Goal: Task Accomplishment & Management: Complete application form

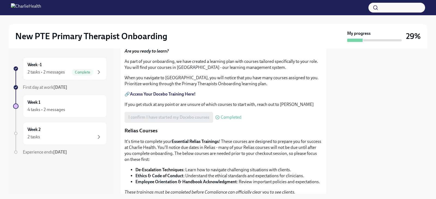
scroll to position [223, 0]
click at [156, 26] on span "Upload HIPAA Certification" at bounding box center [156, 22] width 57 height 5
click at [0, 0] on input "Upload HIPAA Certification" at bounding box center [0, 0] width 0 height 0
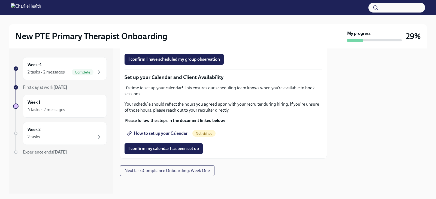
scroll to position [790, 0]
click at [179, 151] on span "I confirm my calendar has been set up" at bounding box center [163, 148] width 71 height 5
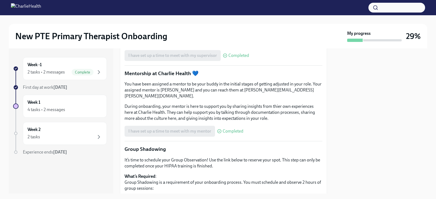
scroll to position [485, 0]
click at [160, 44] on span "Book a meeting with your supervisor Via Calendly!" at bounding box center [178, 40] width 100 height 5
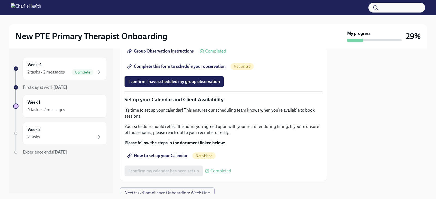
scroll to position [721, 0]
click at [168, 69] on span "Complete this form to schedule your observation" at bounding box center [176, 66] width 97 height 5
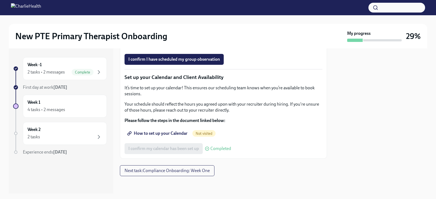
scroll to position [747, 0]
click at [171, 32] on span "Group Observation Instructions" at bounding box center [160, 28] width 65 height 5
click at [150, 62] on span "I confirm I have scheduled my group observation" at bounding box center [174, 59] width 92 height 5
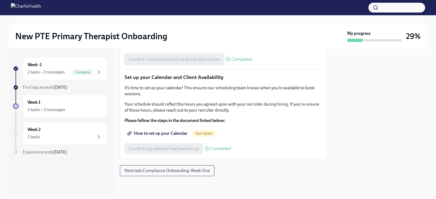
scroll to position [814, 0]
click at [147, 132] on span "How to set up your Calendar" at bounding box center [157, 133] width 59 height 5
click at [179, 171] on span "Next task : Compliance Onboarding: Week One" at bounding box center [166, 170] width 85 height 5
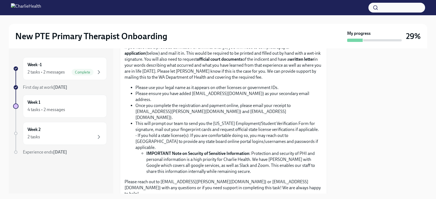
scroll to position [372, 0]
click at [0, 0] on input "Upload CPR/First Aid Training Certificate" at bounding box center [0, 0] width 0 height 0
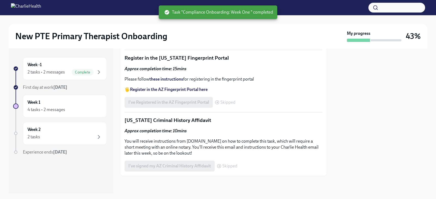
scroll to position [784, 0]
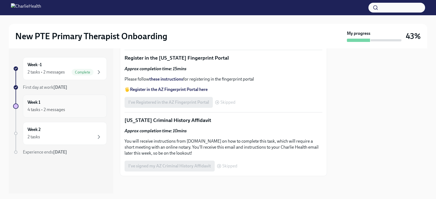
click at [83, 111] on div "4 tasks • 2 messages" at bounding box center [65, 109] width 75 height 7
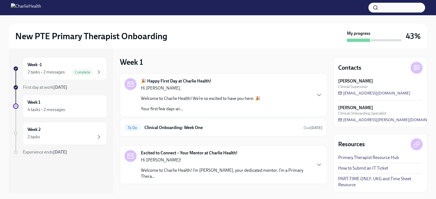
scroll to position [25, 0]
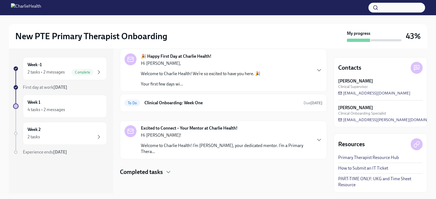
click at [165, 174] on div "Completed tasks" at bounding box center [223, 172] width 207 height 8
click at [193, 104] on h6 "Clinical Onboarding: Week One" at bounding box center [221, 103] width 155 height 6
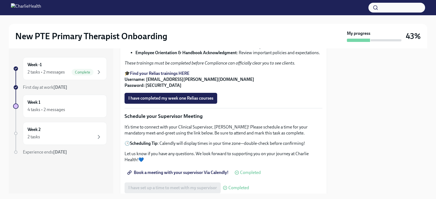
scroll to position [361, 0]
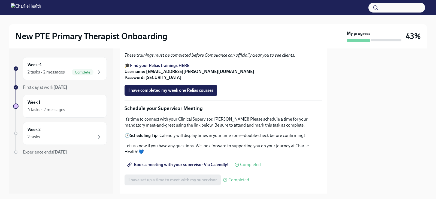
click at [169, 68] on strong "Find your Relias trainings HERE" at bounding box center [159, 65] width 59 height 5
